Goal: Find specific page/section: Find specific page/section

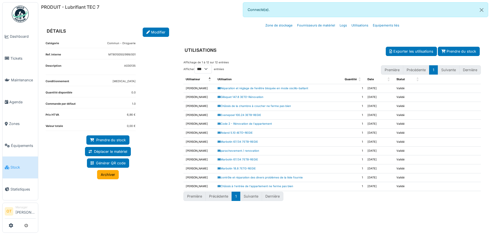
select select "***"
click at [481, 11] on button "Close" at bounding box center [481, 10] width 13 height 15
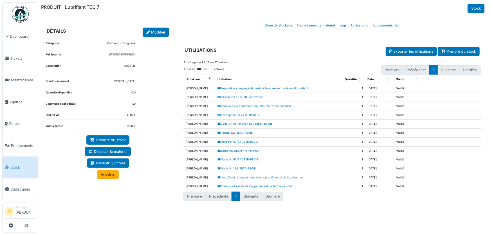
click at [18, 165] on span "Stock" at bounding box center [22, 167] width 25 height 5
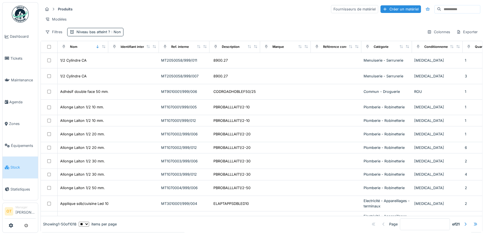
click at [441, 6] on input at bounding box center [460, 9] width 39 height 8
click at [59, 34] on div "Filtres" at bounding box center [54, 32] width 22 height 8
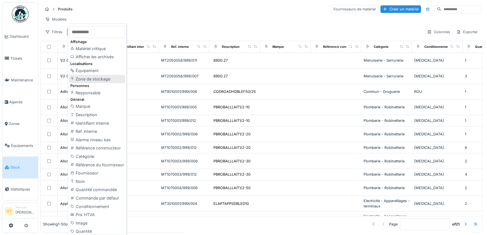
click at [104, 78] on div "Zone de stockage" at bounding box center [97, 79] width 56 height 8
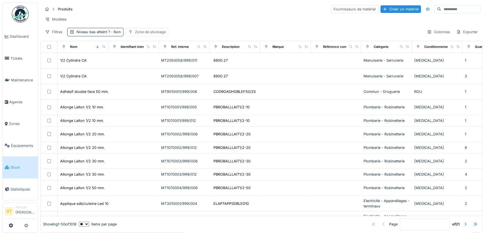
click at [161, 36] on div "Zone de stockage" at bounding box center [147, 32] width 42 height 8
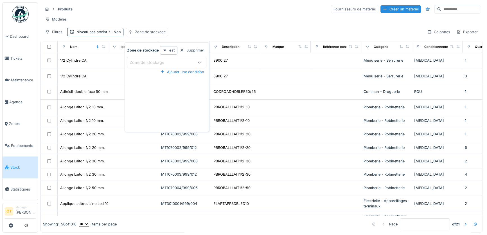
click at [198, 62] on icon at bounding box center [199, 62] width 5 height 4
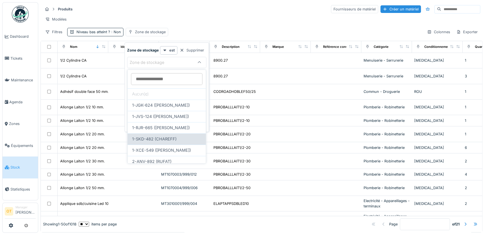
click at [166, 138] on span "1-SKD-482 (CHAREFF)" at bounding box center [154, 139] width 44 height 6
type input "***"
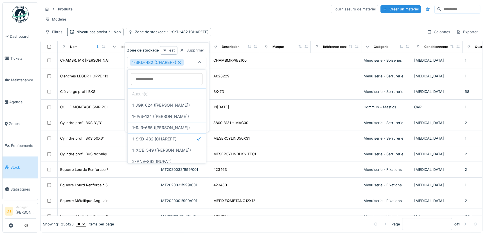
click at [199, 64] on icon at bounding box center [199, 63] width 5 height 4
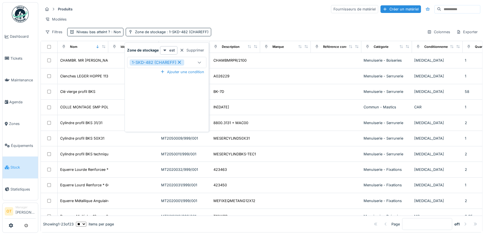
click at [264, 28] on div "Produits Fournisseurs de matériel Créer un matériel Modèles Filtres Niveau bas …" at bounding box center [262, 20] width 442 height 36
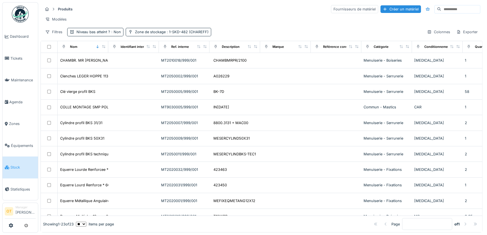
click at [82, 46] on div "Nom" at bounding box center [83, 46] width 46 height 7
click at [77, 46] on div "Nom" at bounding box center [73, 46] width 7 height 5
click at [74, 46] on div "Nom" at bounding box center [73, 46] width 7 height 5
click at [99, 47] on icon at bounding box center [98, 46] width 4 height 3
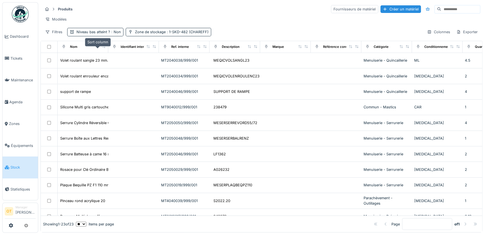
click at [98, 46] on icon at bounding box center [98, 46] width 2 height 3
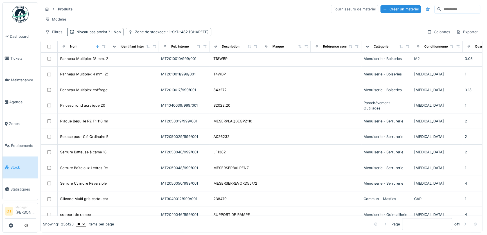
scroll to position [172, 0]
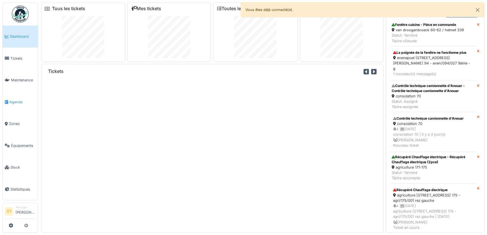
click at [12, 99] on span "Agenda" at bounding box center [22, 101] width 26 height 5
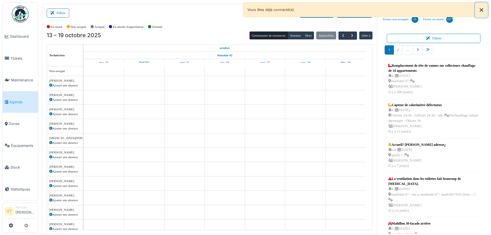
click at [480, 9] on button "Close" at bounding box center [481, 10] width 13 height 15
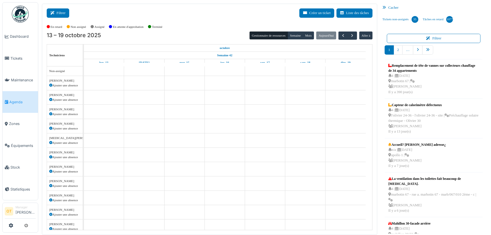
click at [60, 11] on button "Filtrer" at bounding box center [58, 12] width 23 height 9
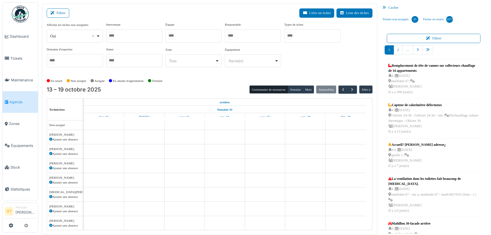
click at [97, 33] on div "Oui Remove item" at bounding box center [74, 36] width 51 height 8
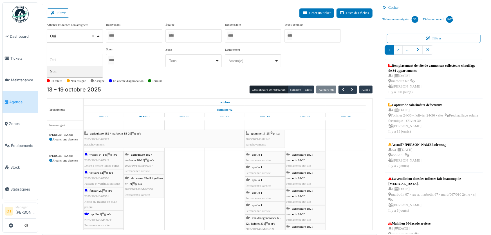
select select "**"
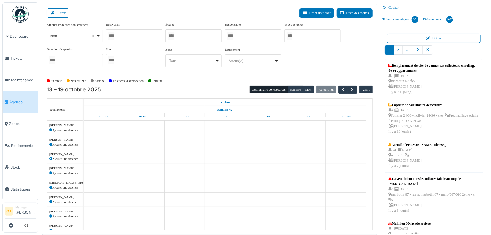
click at [136, 37] on div at bounding box center [134, 35] width 56 height 13
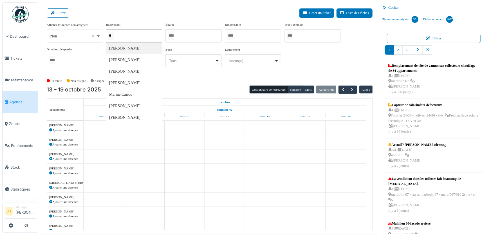
type input "**"
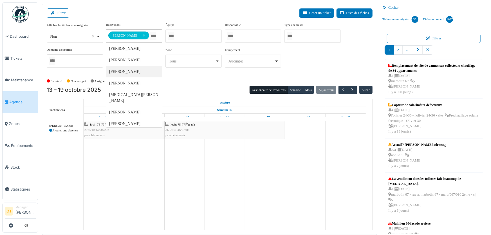
click at [205, 81] on div "En retard Non assigné [GEOGRAPHIC_DATA] En attente d'approbation Terminé" at bounding box center [210, 81] width 326 height 9
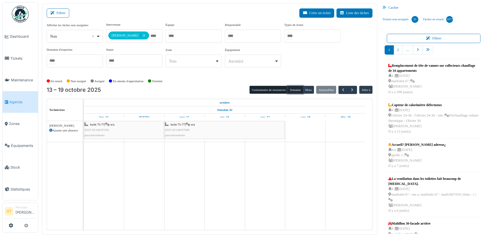
click at [297, 90] on button "Semaine" at bounding box center [295, 90] width 15 height 8
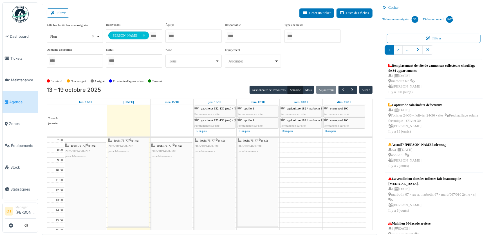
click at [314, 66] on div "**********" at bounding box center [210, 47] width 326 height 50
